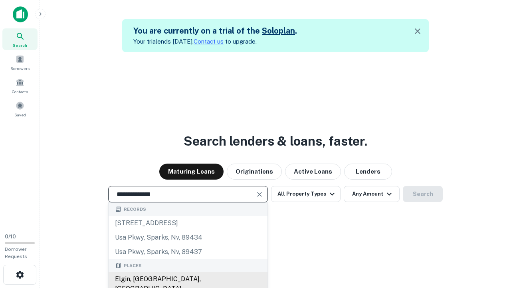
click at [188, 279] on div "Elgin, [GEOGRAPHIC_DATA], [GEOGRAPHIC_DATA]" at bounding box center [188, 284] width 159 height 24
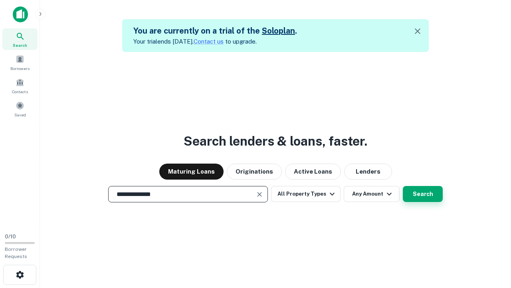
type input "**********"
click at [403, 186] on button "Search" at bounding box center [423, 194] width 40 height 16
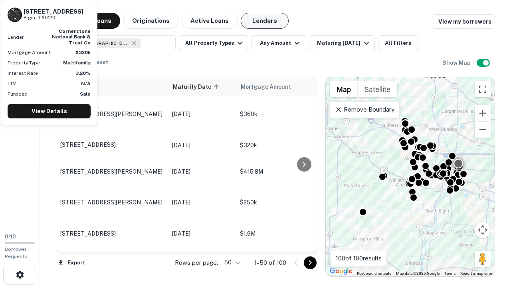
click at [265, 21] on button "Lenders" at bounding box center [265, 21] width 48 height 16
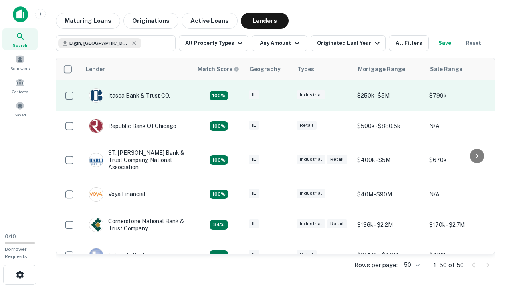
click at [284, 95] on div "IL" at bounding box center [269, 95] width 40 height 11
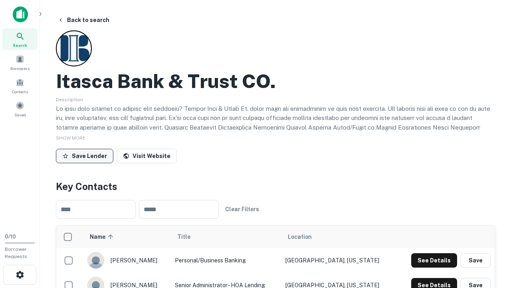
click at [85, 155] on button "Save Lender" at bounding box center [85, 156] width 58 height 14
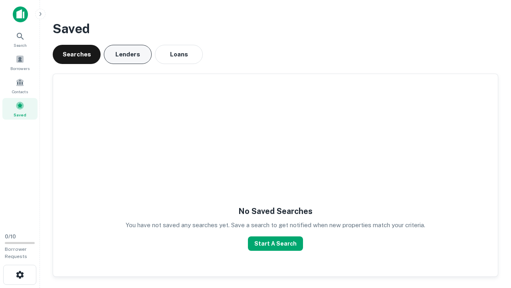
click at [128, 54] on button "Lenders" at bounding box center [128, 54] width 48 height 19
